Goal: Find specific page/section: Find specific page/section

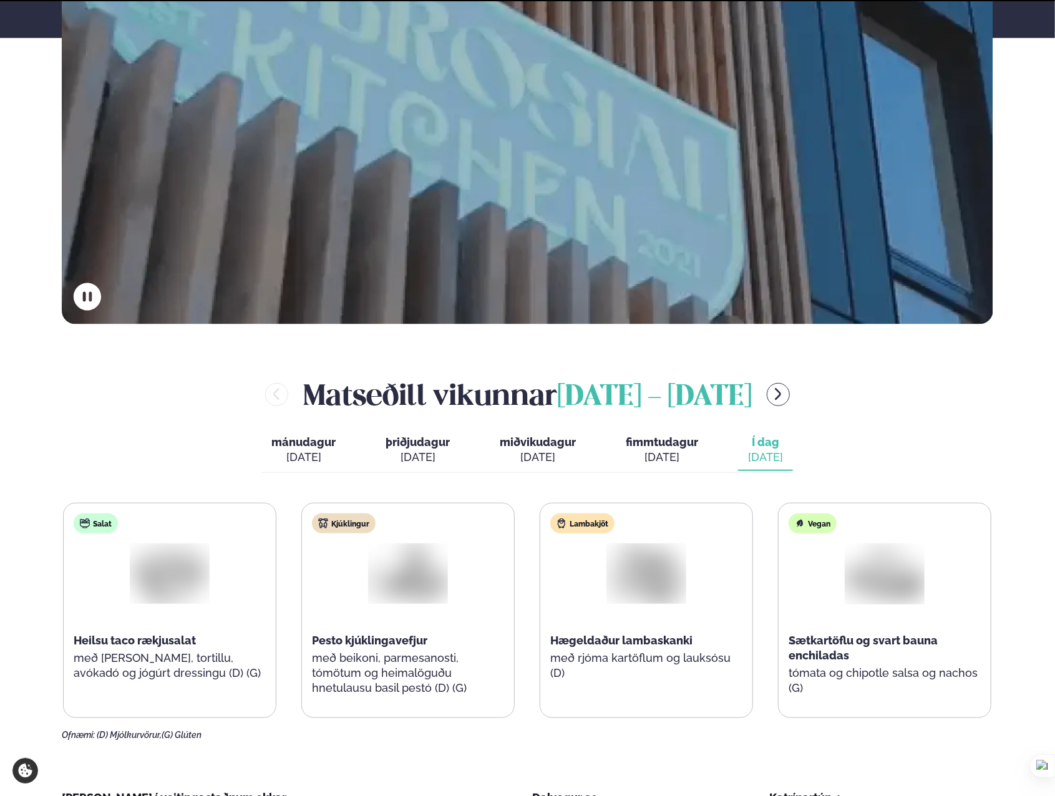
scroll to position [561, 0]
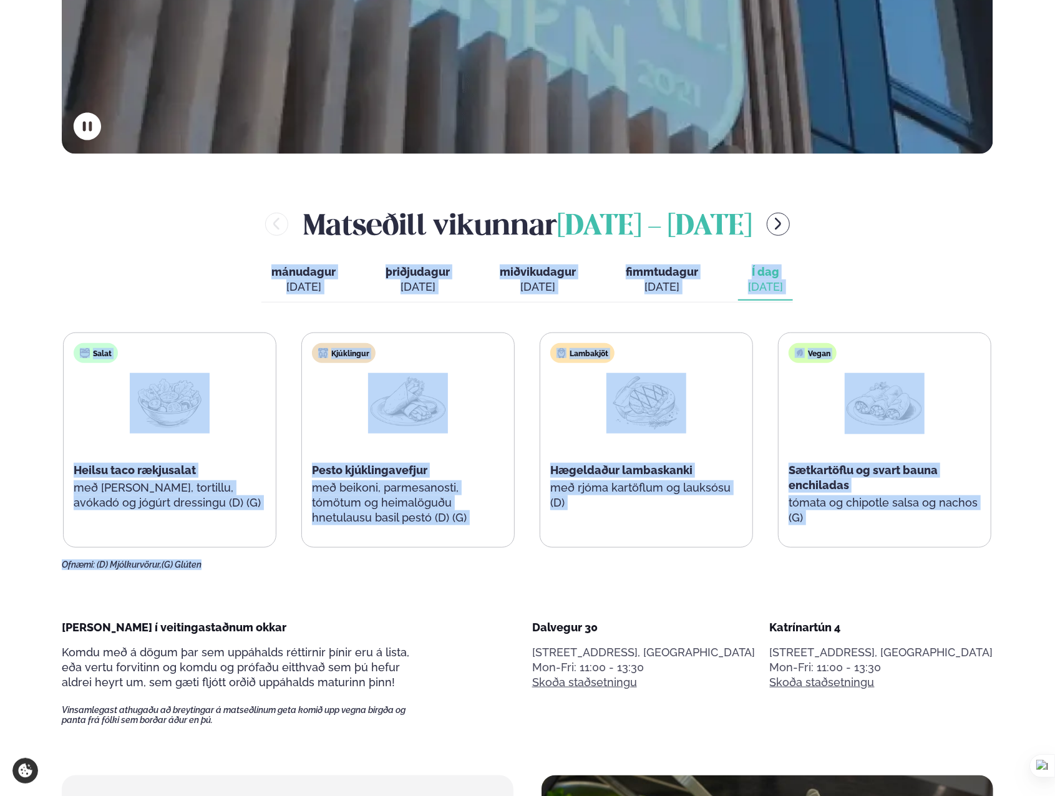
drag, startPoint x: 523, startPoint y: 560, endPoint x: 96, endPoint y: 275, distance: 513.3
click at [96, 275] on div "[PERSON_NAME] [DATE] - [DATE] [PERSON_NAME]. [DATE] þriðjudagur þri. [DATE] mið…" at bounding box center [527, 387] width 931 height 366
click at [96, 274] on div "[PERSON_NAME] [DATE] - [DATE] [PERSON_NAME]. [DATE] þriðjudagur þri. [DATE] mið…" at bounding box center [527, 387] width 931 height 366
click at [96, 271] on div "[PERSON_NAME] [DATE] - [DATE] [PERSON_NAME]. [DATE] þriðjudagur þri. [DATE] mið…" at bounding box center [527, 387] width 931 height 366
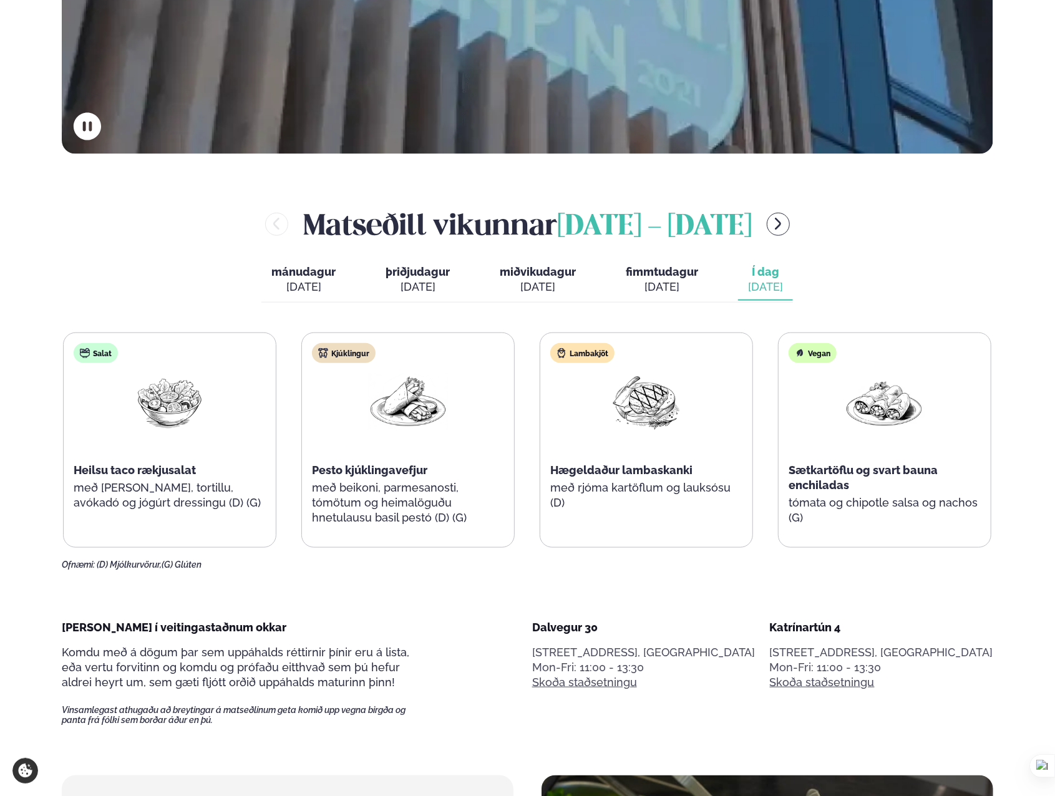
click at [96, 269] on div "[PERSON_NAME] [DATE] - [DATE] [PERSON_NAME]. [DATE] þriðjudagur þri. [DATE] mið…" at bounding box center [527, 387] width 931 height 366
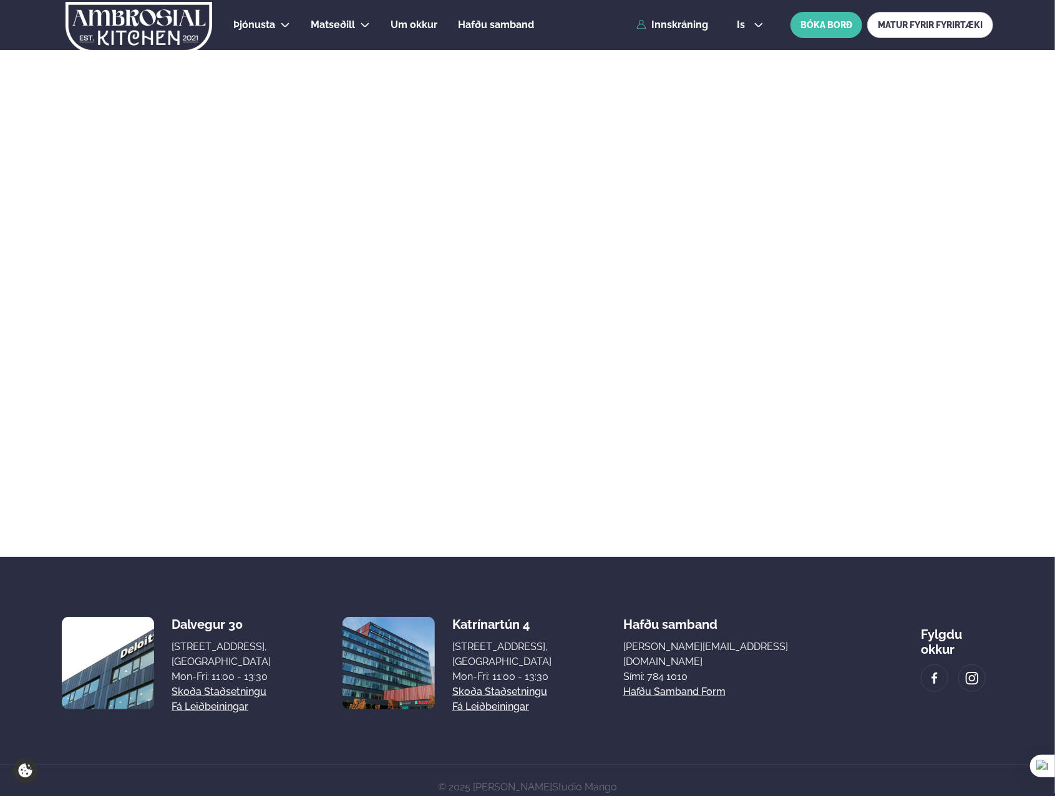
click at [346, 58] on link "Dalvegur 30" at bounding box center [360, 61] width 62 height 10
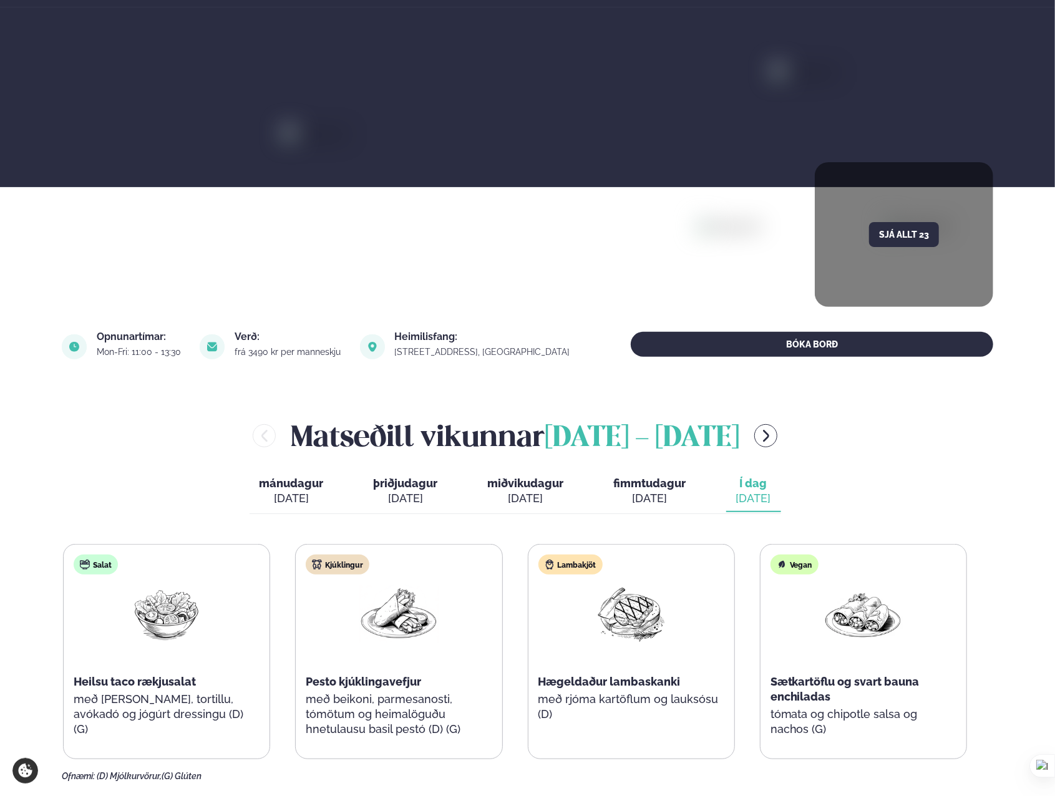
scroll to position [250, 0]
